Goal: Navigation & Orientation: Find specific page/section

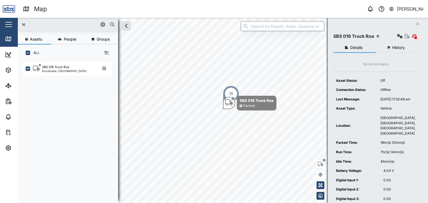
scroll to position [135, 87]
drag, startPoint x: 27, startPoint y: 23, endPoint x: 12, endPoint y: 23, distance: 14.8
click at [12, 23] on div "Map 0 [PERSON_NAME] Close Map Dashboard Assets ATS Camera Generator Personnel T…" at bounding box center [214, 101] width 428 height 203
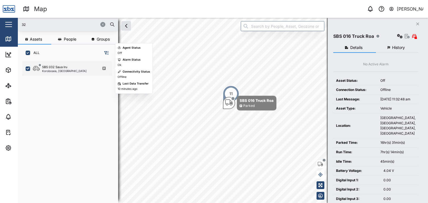
click at [54, 70] on div "Korobosea, [GEOGRAPHIC_DATA]" at bounding box center [64, 71] width 45 height 3
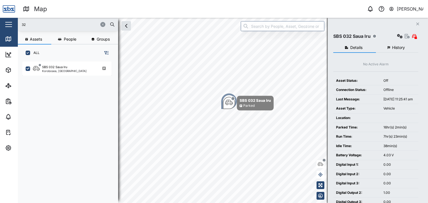
drag, startPoint x: 36, startPoint y: 24, endPoint x: 19, endPoint y: 25, distance: 17.0
click at [19, 25] on div "32" at bounding box center [68, 24] width 100 height 13
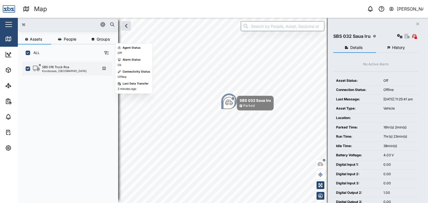
click at [47, 68] on div "SBS 016 Truck Roa" at bounding box center [55, 67] width 27 height 5
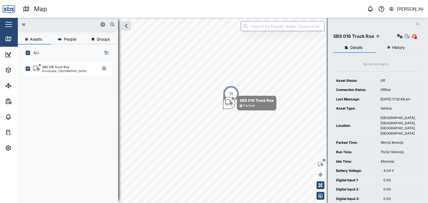
drag, startPoint x: 26, startPoint y: 24, endPoint x: 4, endPoint y: 24, distance: 21.7
click at [4, 24] on div "Map 0 [PERSON_NAME] Close Map Dashboard Assets ATS Camera Generator Personnel T…" at bounding box center [214, 101] width 428 height 203
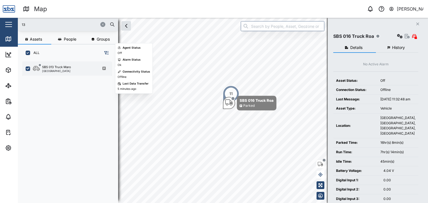
click at [58, 74] on div "SBS 013 Truck Maro [GEOGRAPHIC_DATA]" at bounding box center [66, 69] width 89 height 14
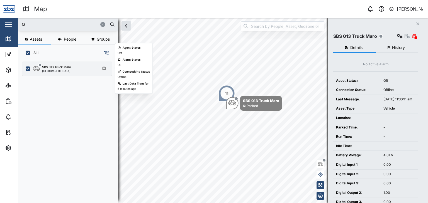
click at [62, 68] on div "SBS 013 Truck Maro" at bounding box center [56, 67] width 29 height 5
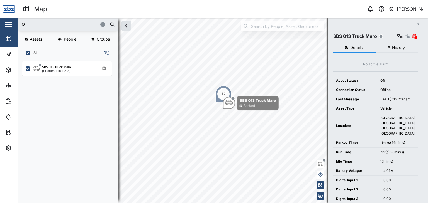
drag, startPoint x: 36, startPoint y: 24, endPoint x: 2, endPoint y: 24, distance: 33.7
click at [2, 24] on div "Map 0 [PERSON_NAME] Close Map Dashboard Assets ATS Camera Generator Personnel T…" at bounding box center [214, 101] width 428 height 203
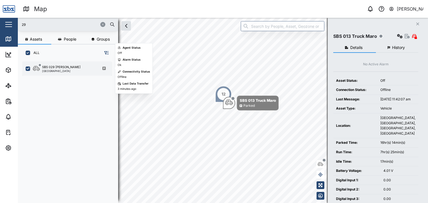
click at [50, 72] on div "[GEOGRAPHIC_DATA]" at bounding box center [61, 71] width 38 height 3
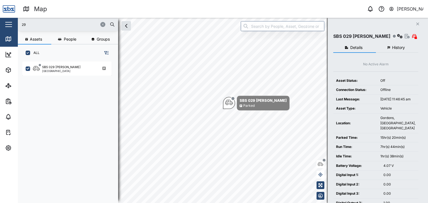
drag, startPoint x: 27, startPoint y: 25, endPoint x: 13, endPoint y: 25, distance: 13.7
click at [13, 25] on div "Map 0 [PERSON_NAME] Close Map Dashboard Assets ATS Camera Generator Personnel T…" at bounding box center [214, 101] width 428 height 203
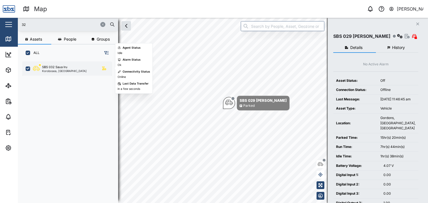
click at [52, 70] on div "Korobosea, [GEOGRAPHIC_DATA]" at bounding box center [64, 71] width 45 height 3
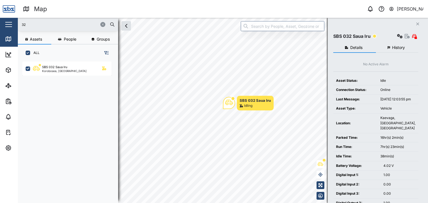
drag, startPoint x: 21, startPoint y: 26, endPoint x: 0, endPoint y: 25, distance: 21.2
click at [0, 25] on div "Map 0 [PERSON_NAME] Close Map Dashboard Assets ATS Camera Generator Personnel T…" at bounding box center [214, 101] width 428 height 203
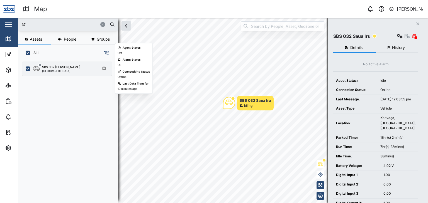
click at [52, 70] on div "[GEOGRAPHIC_DATA]" at bounding box center [61, 71] width 38 height 3
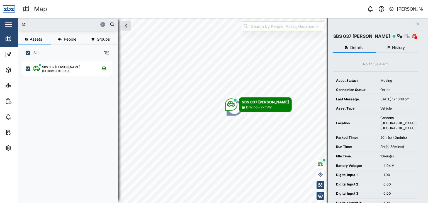
drag, startPoint x: 36, startPoint y: 26, endPoint x: 9, endPoint y: 27, distance: 26.5
click at [9, 27] on div "Map 0 [PERSON_NAME] Close Map Dashboard Assets ATS Camera Generator Personnel T…" at bounding box center [214, 101] width 428 height 203
type input "29"
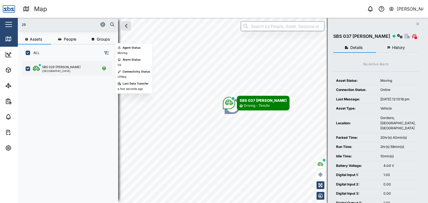
click at [47, 70] on div "[GEOGRAPHIC_DATA]" at bounding box center [61, 71] width 38 height 3
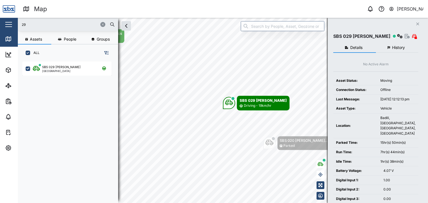
click at [36, 26] on input "29" at bounding box center [68, 24] width 94 height 8
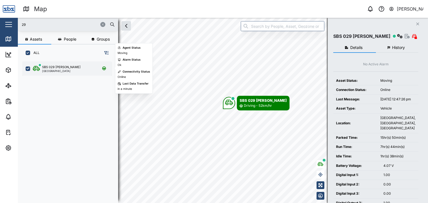
click at [56, 70] on div "[GEOGRAPHIC_DATA]" at bounding box center [61, 71] width 38 height 3
